Goal: Information Seeking & Learning: Learn about a topic

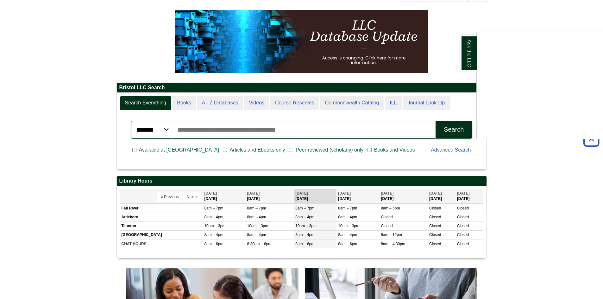
scroll to position [76, 370]
click at [293, 131] on input "Search articles, books, journals & more" at bounding box center [304, 130] width 264 height 18
type input "**********"
click at [445, 132] on div "Search" at bounding box center [454, 129] width 20 height 7
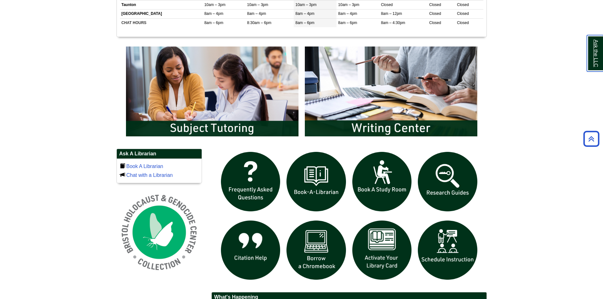
scroll to position [317, 0]
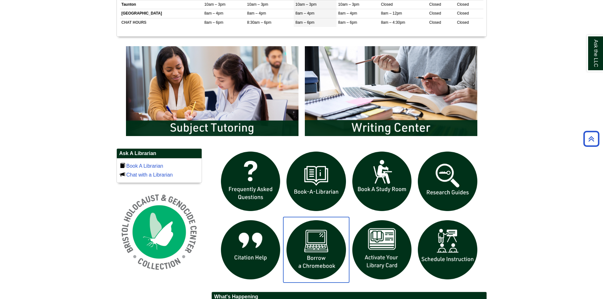
click at [315, 256] on img "slideshow" at bounding box center [316, 250] width 66 height 66
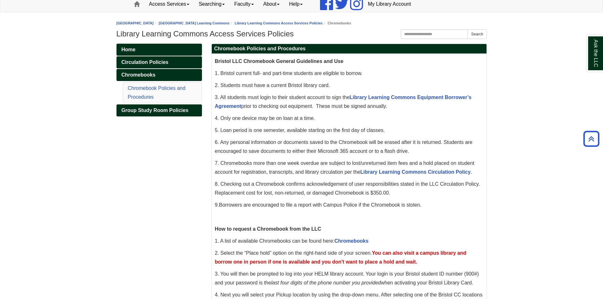
scroll to position [65, 0]
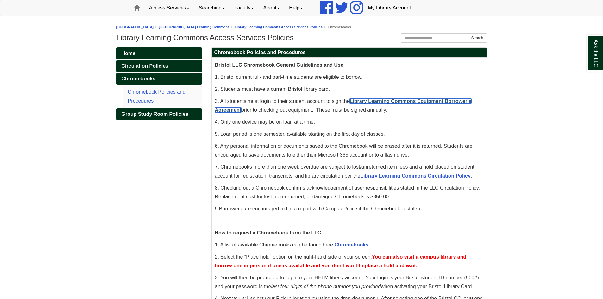
click at [420, 102] on link "Library Learning Commons Equipment Borrower’s Agreement" at bounding box center [343, 105] width 257 height 14
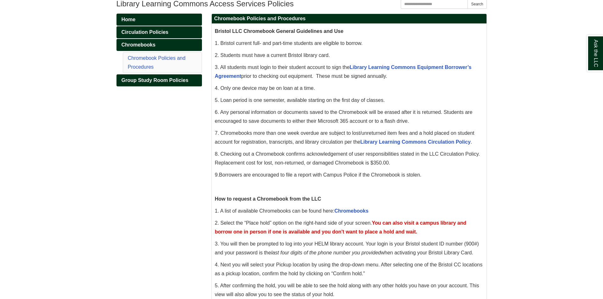
scroll to position [223, 0]
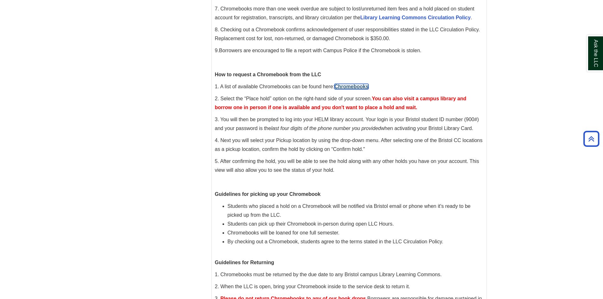
click at [349, 86] on link "Chromebooks" at bounding box center [352, 86] width 34 height 5
